Goal: Transaction & Acquisition: Purchase product/service

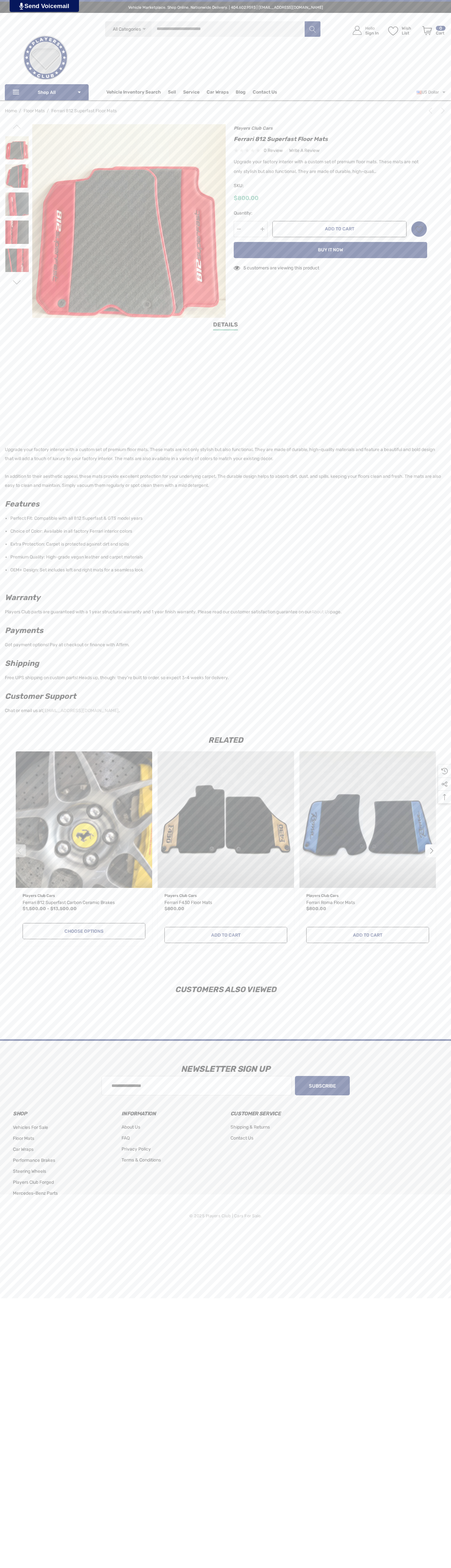
click at [264, 93] on span "Contact Us" at bounding box center [264, 93] width 24 height 7
click at [340, 229] on button "Add to Cart" at bounding box center [340, 228] width 134 height 16
click at [427, 31] on icon "Review Your Cart Review Your Cart" at bounding box center [427, 31] width 10 height 9
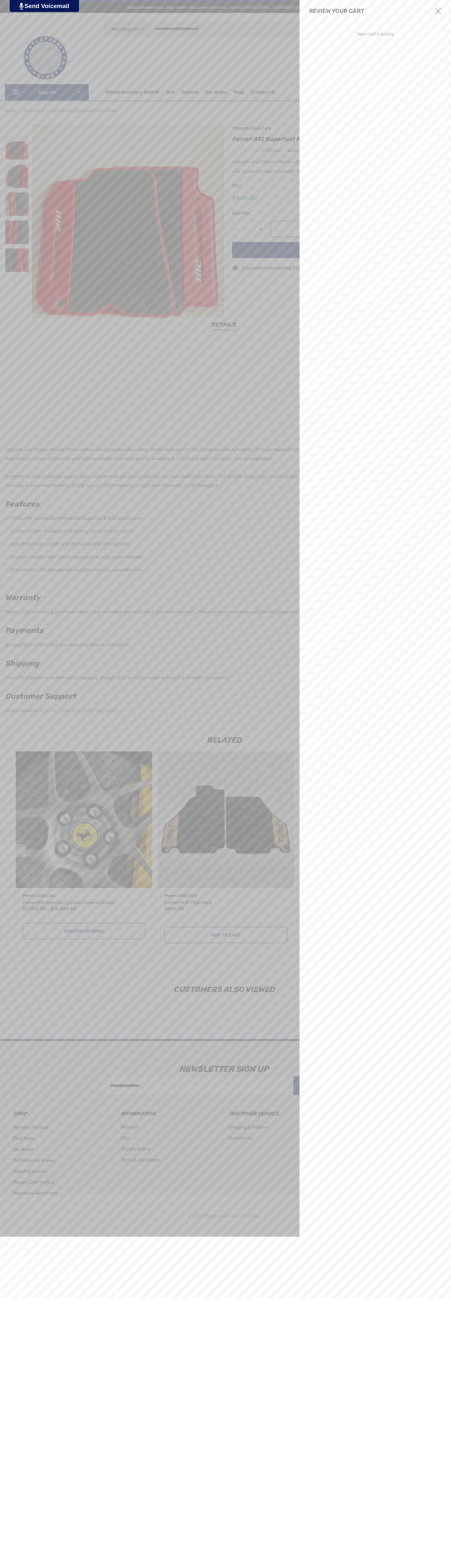
click at [438, 11] on use "Close" at bounding box center [438, 11] width 6 height 6
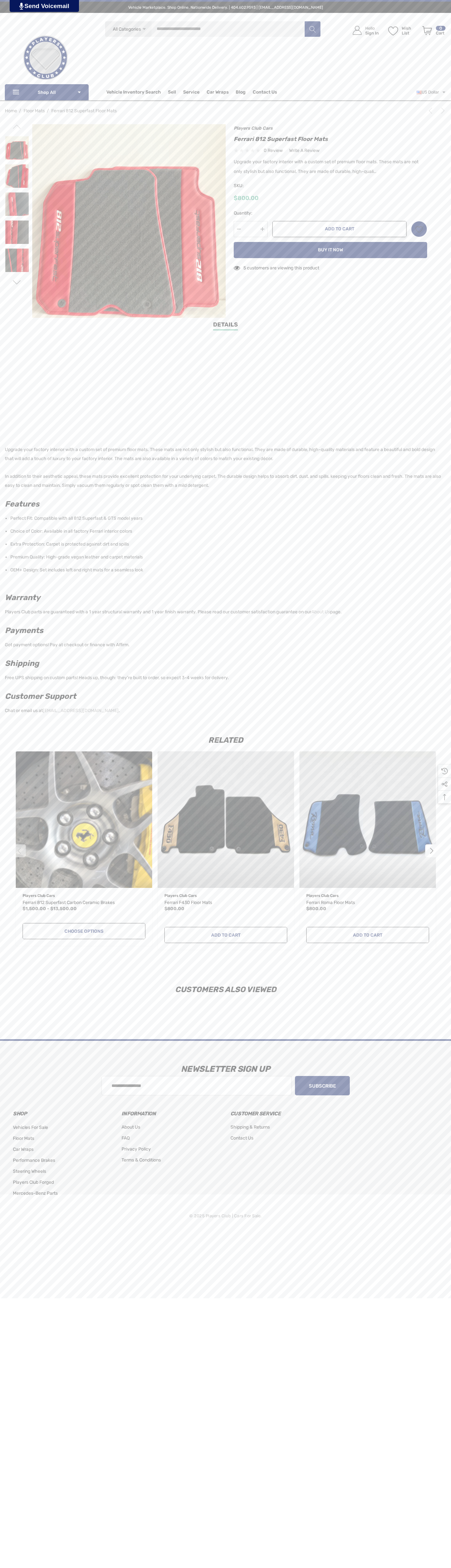
click at [442, 111] on icon "Next" at bounding box center [443, 110] width 6 height 6
click at [440, 112] on icon "Next" at bounding box center [443, 110] width 6 height 6
click at [331, 128] on h2 "Players Club Cars" at bounding box center [331, 128] width 193 height 8
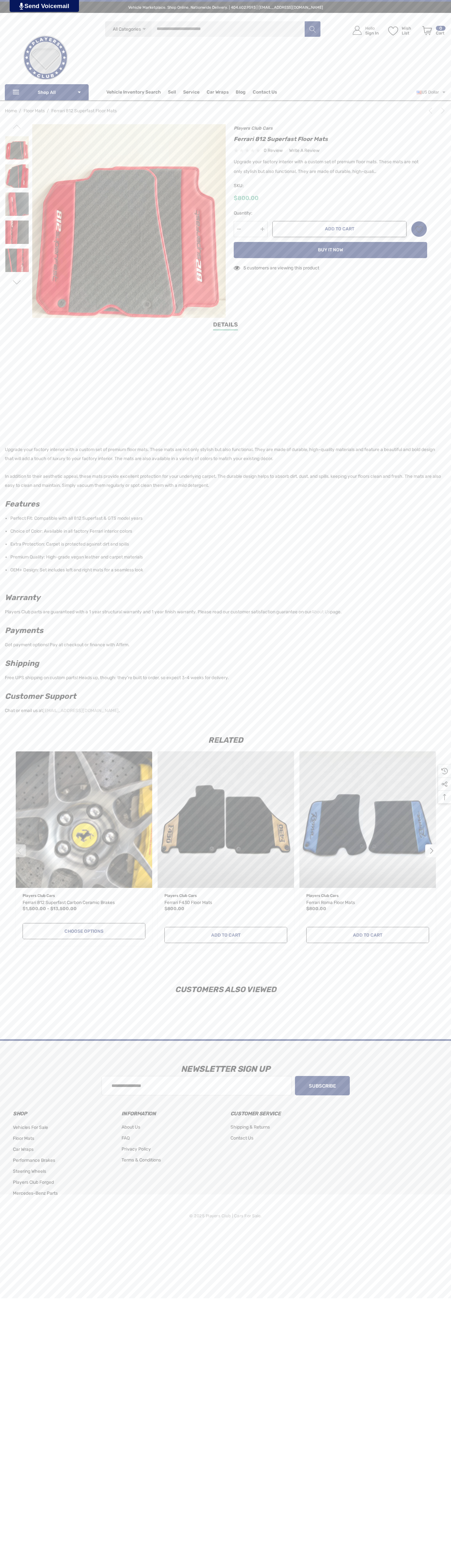
click at [331, 198] on div "$800.00" at bounding box center [331, 198] width 193 height 8
click at [239, 229] on button "Decrease Quantity:" at bounding box center [239, 228] width 10 height 16
click at [419, 229] on icon "Wish List Wish List" at bounding box center [419, 229] width 8 height 8
click at [389, 247] on input "**********" at bounding box center [389, 247] width 76 height 12
click at [226, 326] on link "Details" at bounding box center [226, 325] width 25 height 10
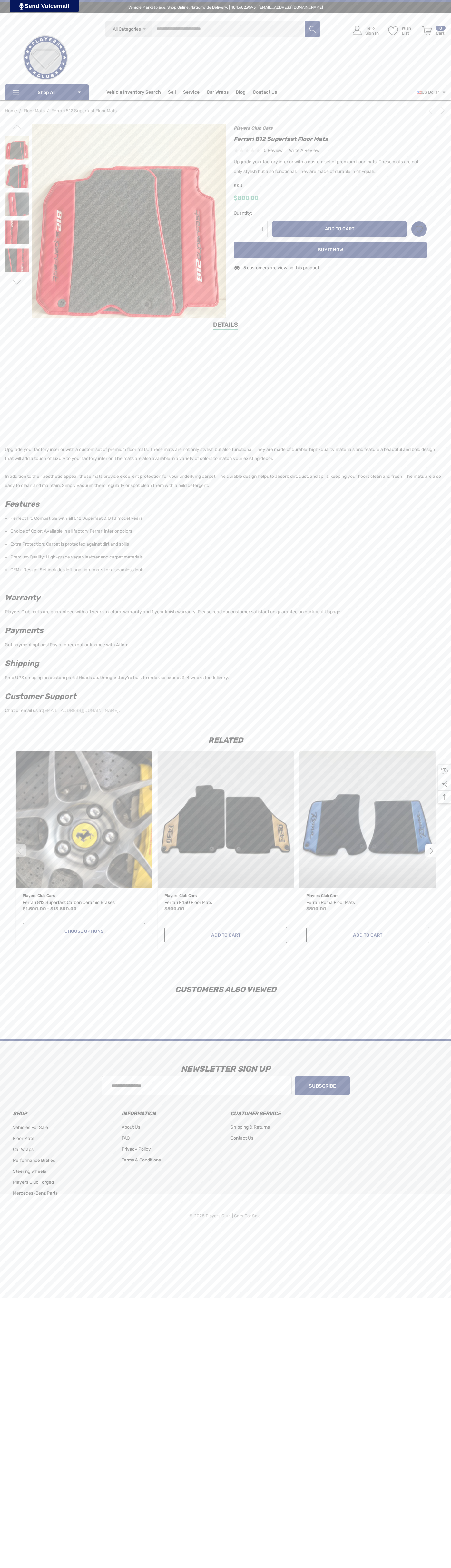
click at [340, 229] on button "Add to Cart" at bounding box center [340, 228] width 134 height 16
click at [427, 31] on icon "Review Your Cart Review Your Cart" at bounding box center [427, 31] width 10 height 9
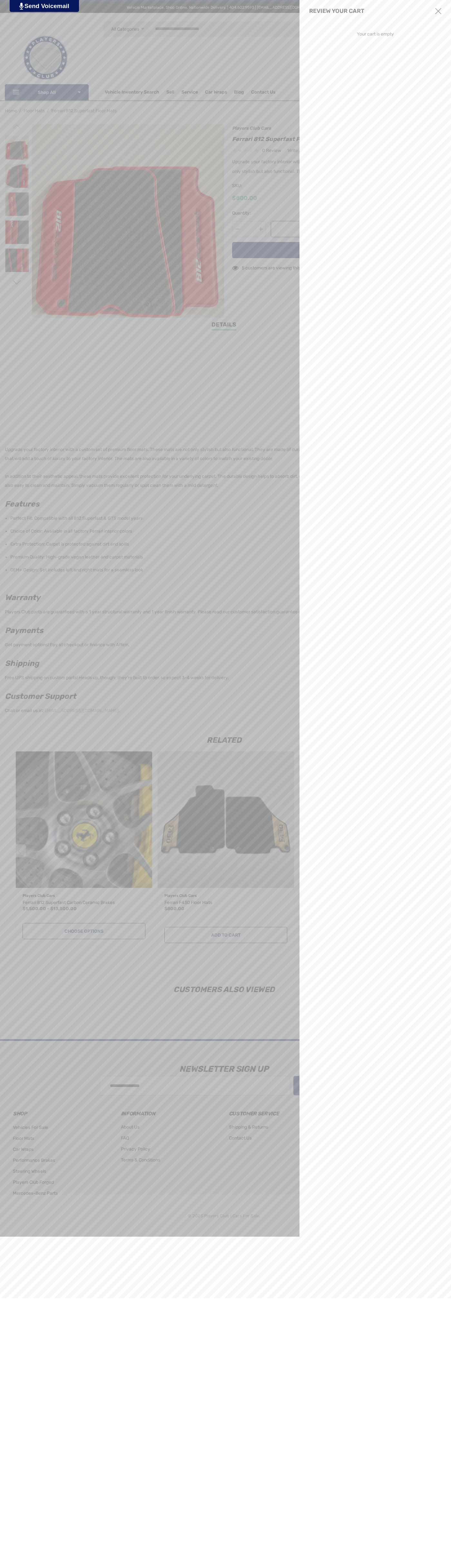
click at [438, 11] on use "Close" at bounding box center [438, 11] width 6 height 6
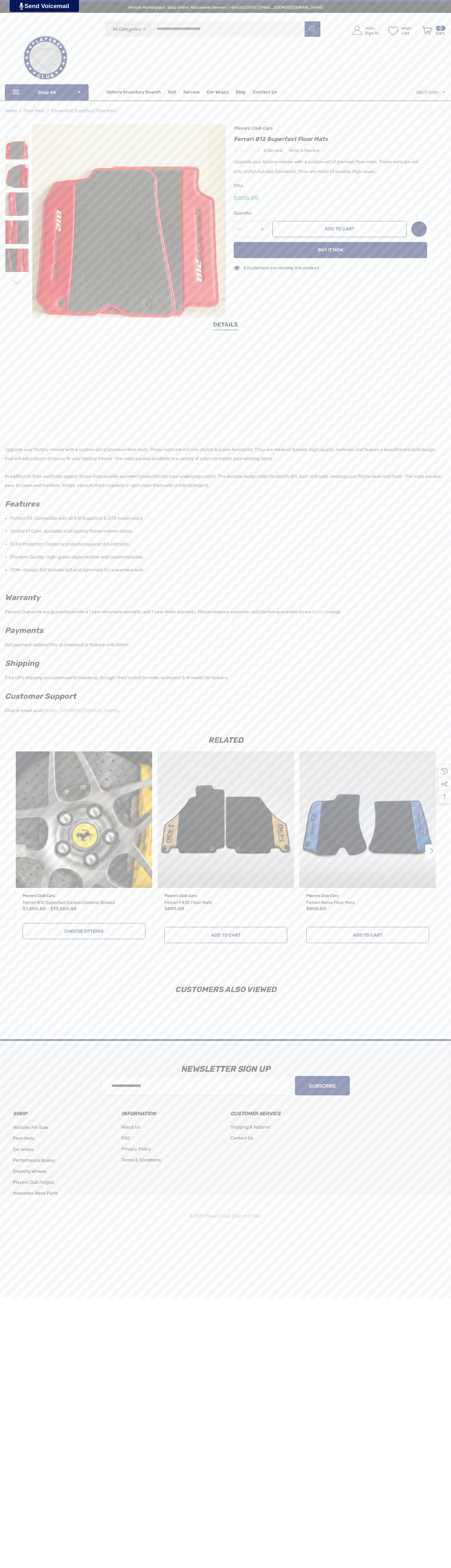
click at [442, 111] on icon "Next" at bounding box center [443, 110] width 6 height 6
click at [440, 112] on icon "Next" at bounding box center [443, 110] width 6 height 6
